Goal: Find contact information

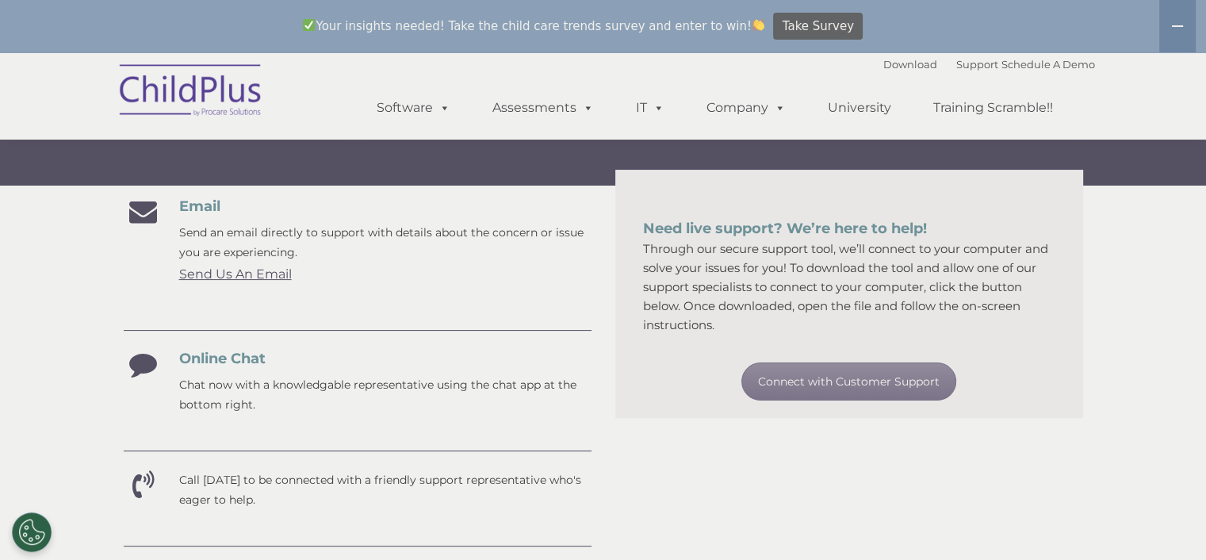
scroll to position [240, 0]
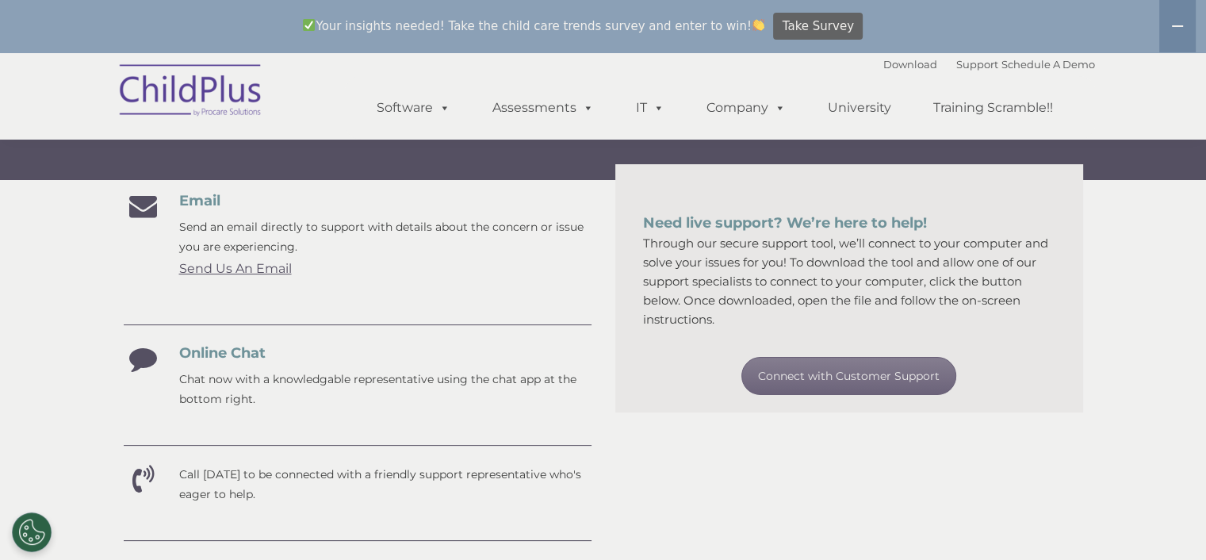
click at [831, 373] on link "Connect with Customer Support" at bounding box center [848, 376] width 215 height 38
click at [1115, 262] on section "Customer Support Need help with ChildPlus? We offer many convenient ways to con…" at bounding box center [603, 423] width 1206 height 1222
click at [216, 273] on link "Send Us An Email" at bounding box center [235, 268] width 113 height 15
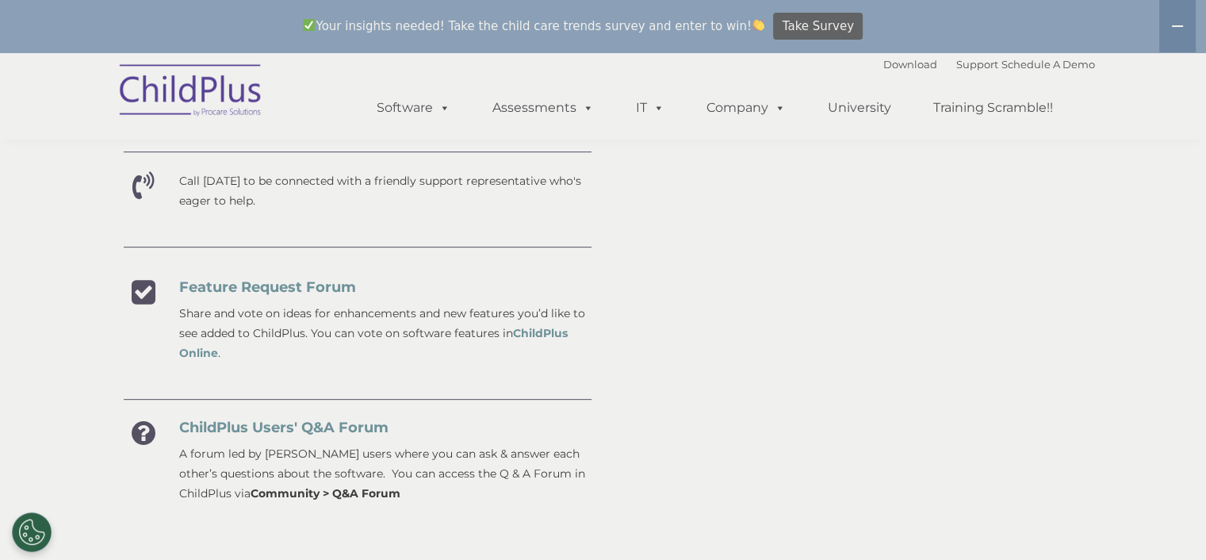
scroll to position [523, 0]
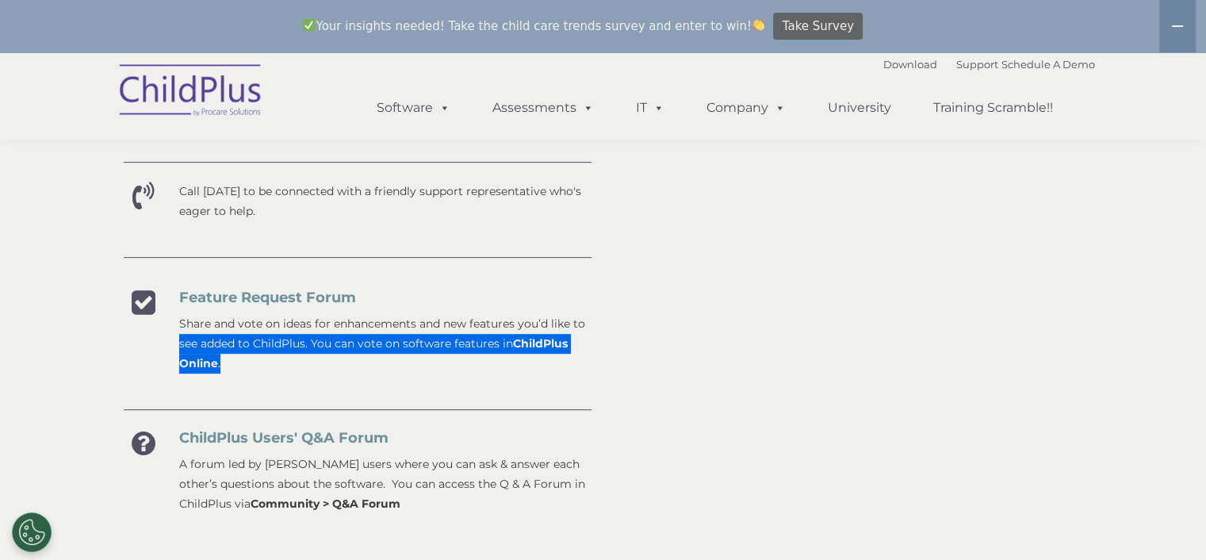
drag, startPoint x: 152, startPoint y: 335, endPoint x: 511, endPoint y: 383, distance: 362.4
click at [511, 383] on div "Email Send an email directly to support with details about the concern or issue…" at bounding box center [358, 211] width 468 height 605
click at [596, 386] on div "Email Send an email directly to support with details about the concern or issue…" at bounding box center [358, 221] width 492 height 625
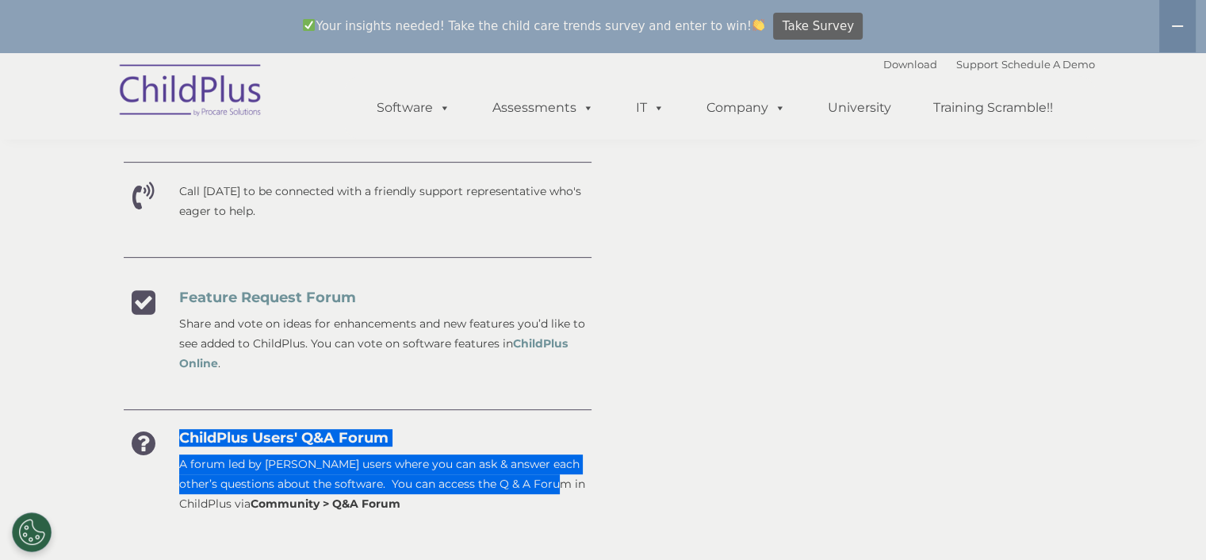
drag, startPoint x: 162, startPoint y: 428, endPoint x: 541, endPoint y: 481, distance: 383.4
click at [550, 480] on div "Email Send an email directly to support with details about the concern or issue…" at bounding box center [358, 211] width 468 height 605
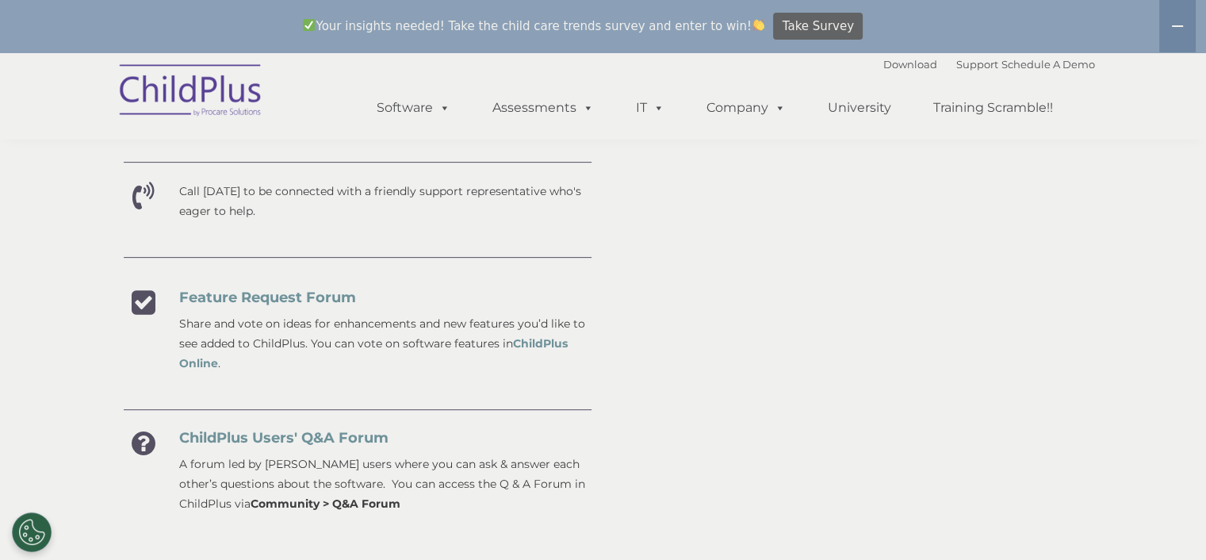
click at [336, 502] on strong "Community > Q&A Forum" at bounding box center [326, 503] width 150 height 14
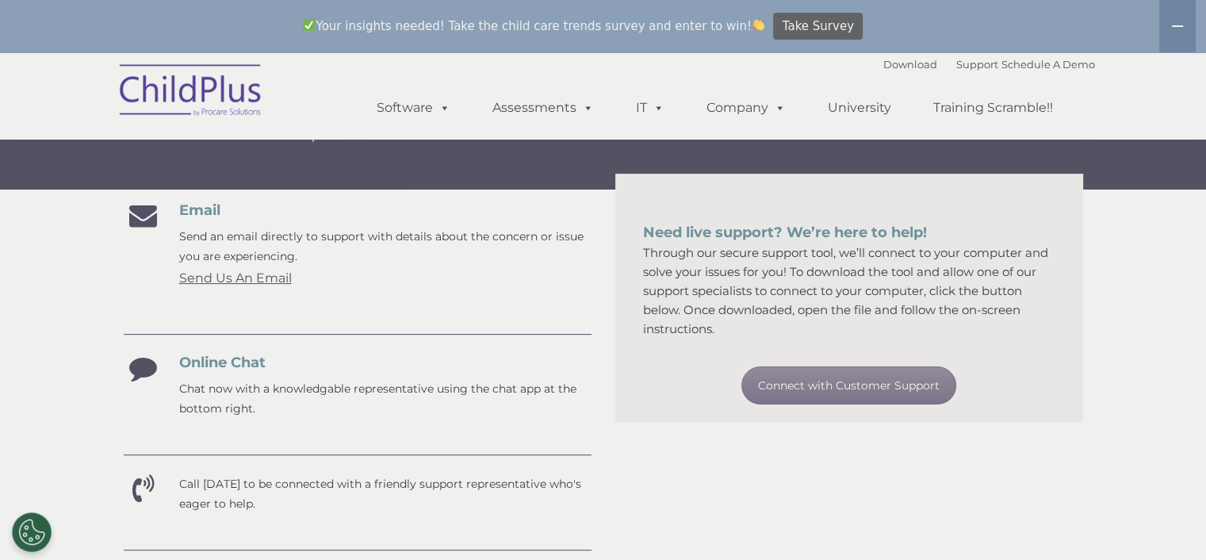
scroll to position [228, 0]
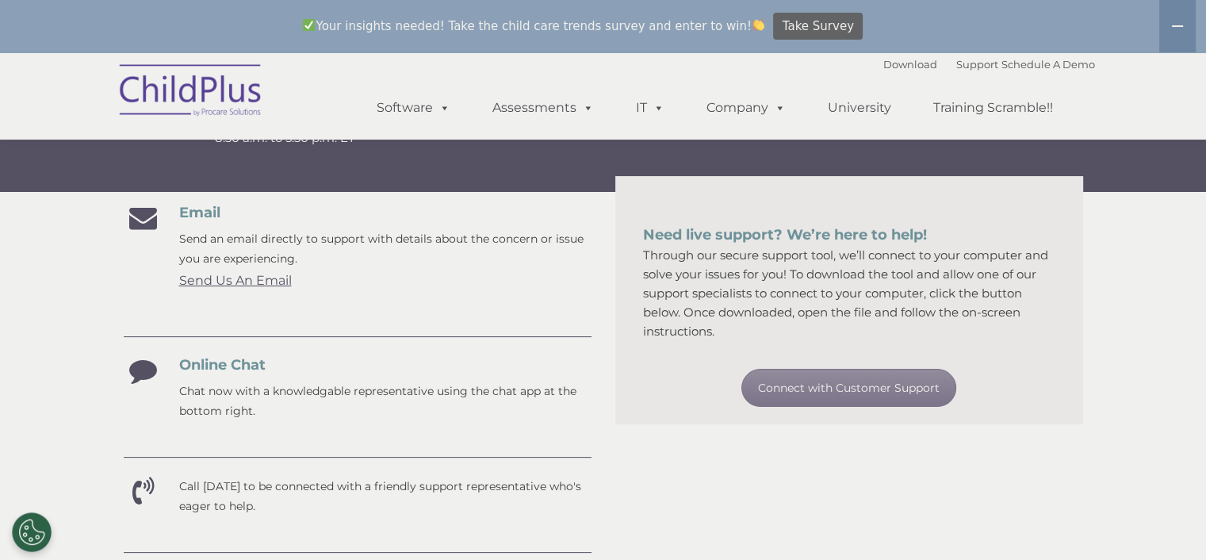
click at [1142, 373] on section "Customer Support Need help with ChildPlus? We offer many convenient ways to con…" at bounding box center [603, 435] width 1206 height 1222
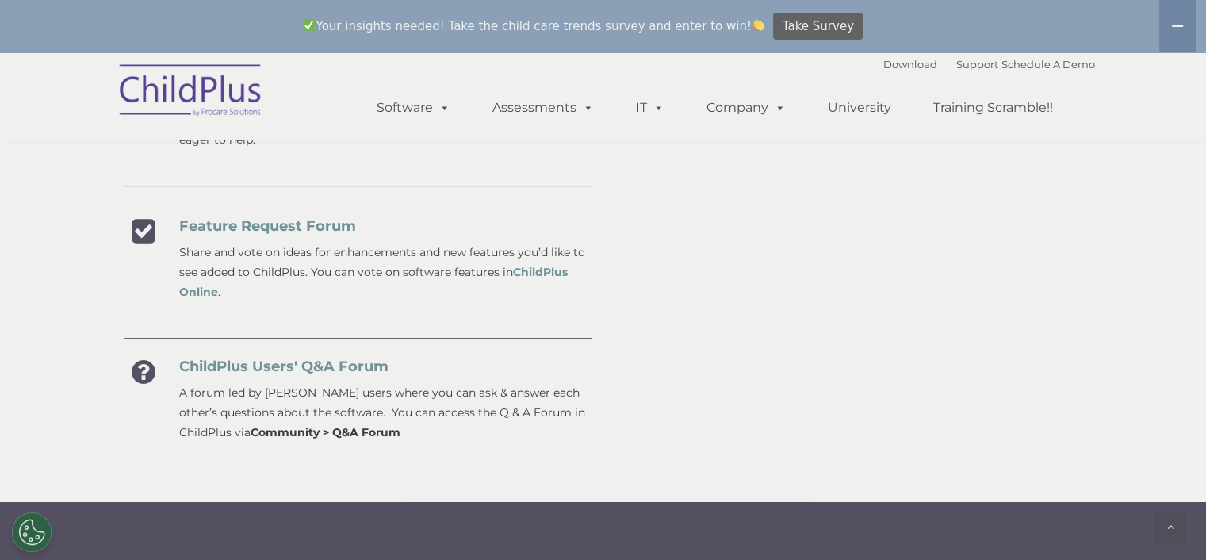
scroll to position [0, 0]
